Goal: Check status

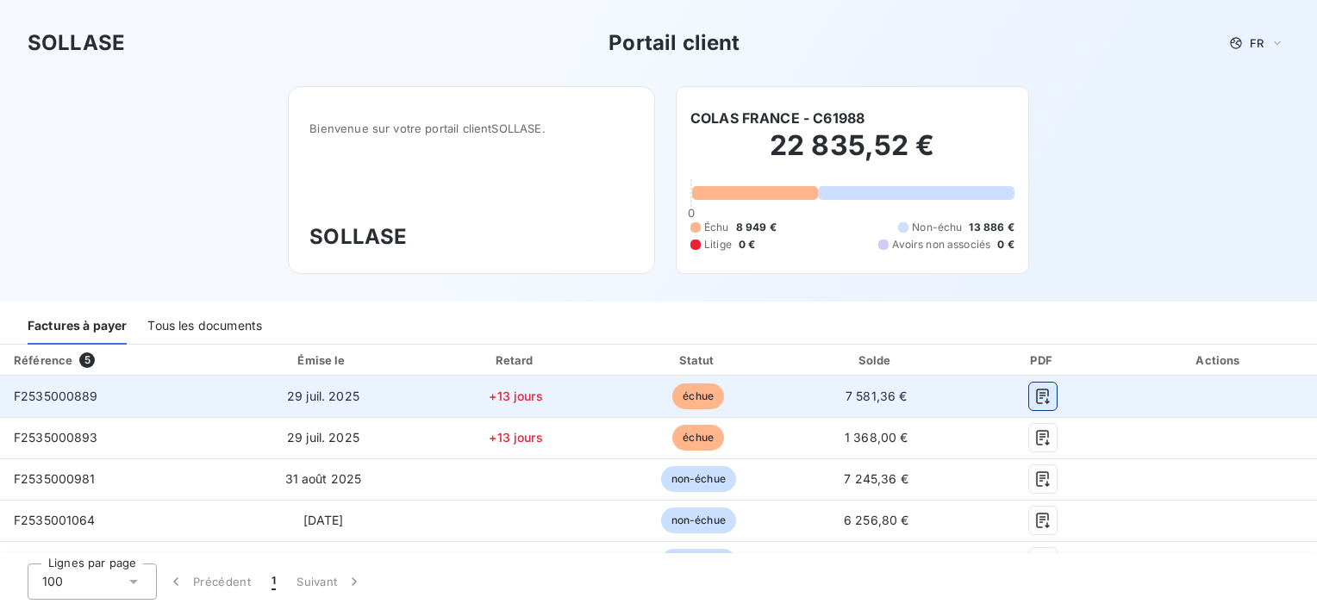
click at [1034, 402] on icon "button" at bounding box center [1042, 396] width 17 height 17
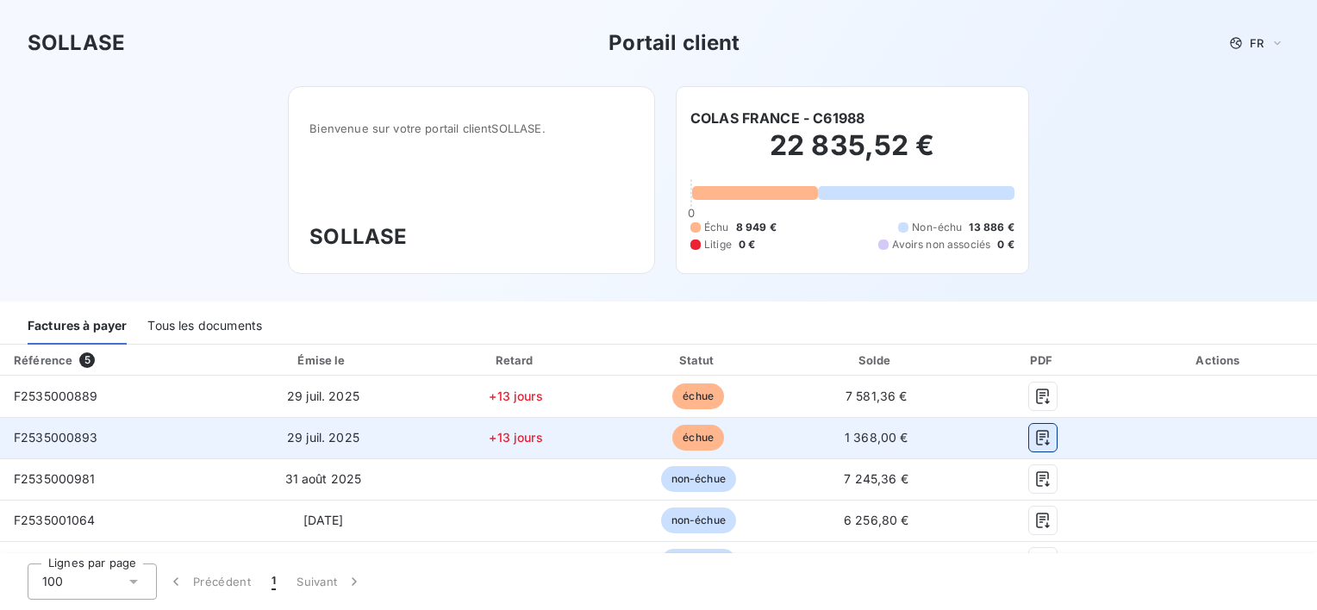
click at [1039, 441] on icon "button" at bounding box center [1042, 437] width 17 height 17
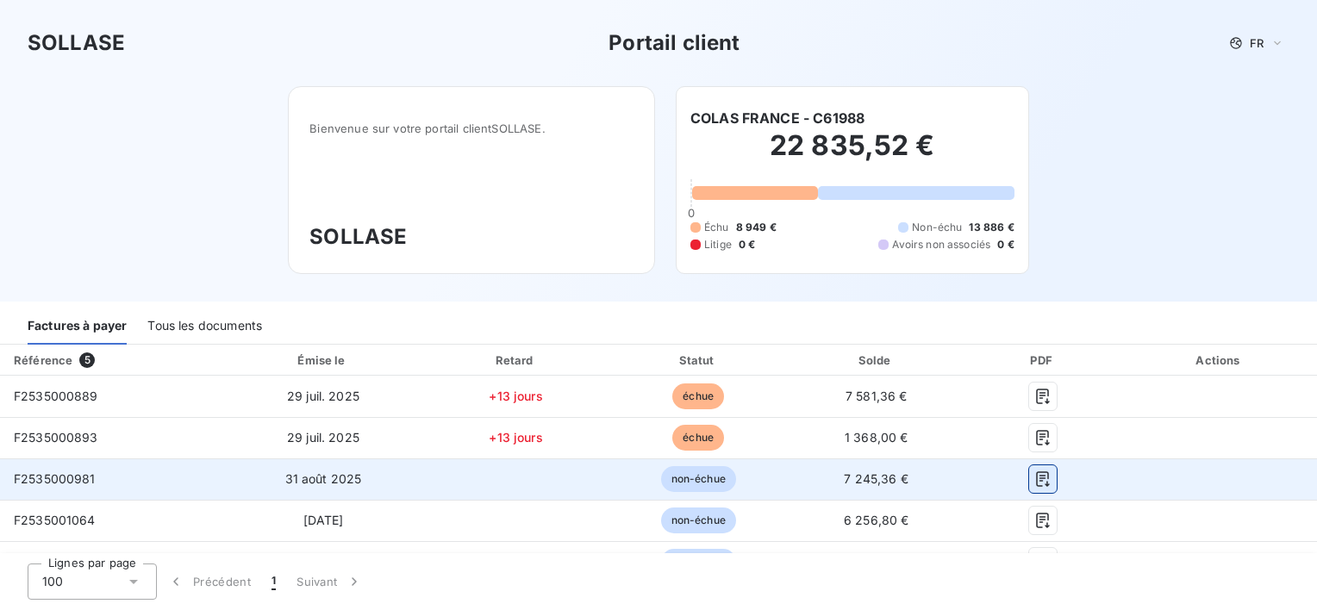
click at [1034, 479] on icon "button" at bounding box center [1042, 479] width 17 height 17
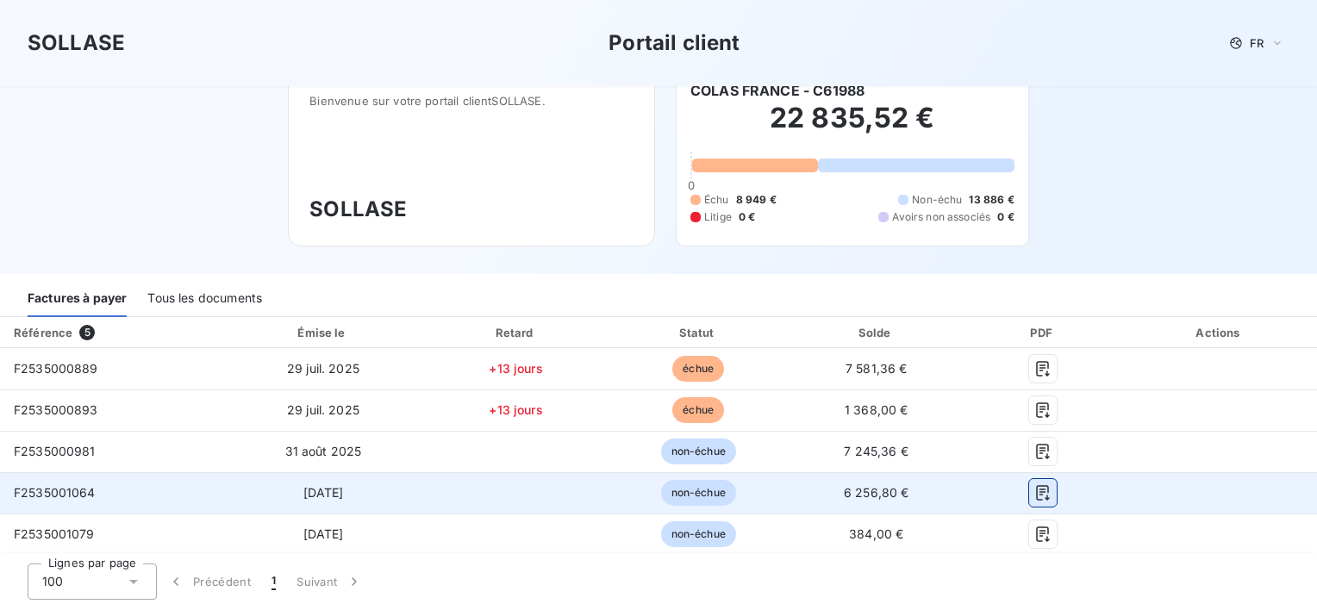
click at [1034, 497] on icon "button" at bounding box center [1042, 492] width 17 height 17
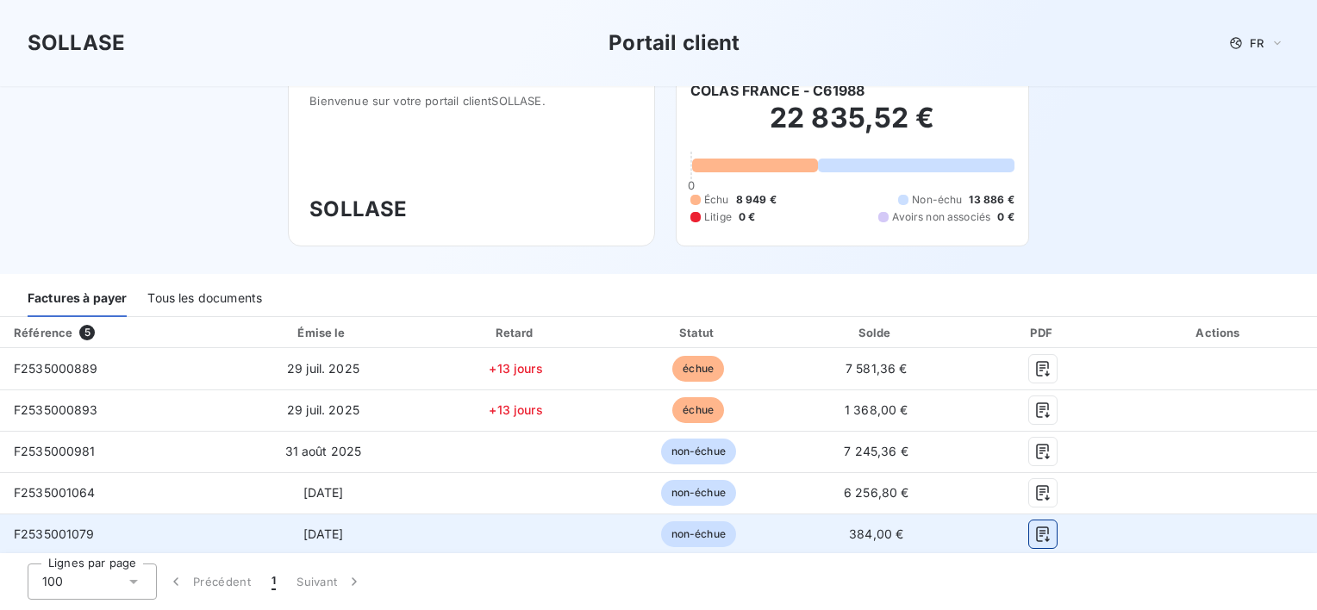
click at [1036, 534] on icon "button" at bounding box center [1042, 535] width 13 height 16
